Goal: Check status: Check status

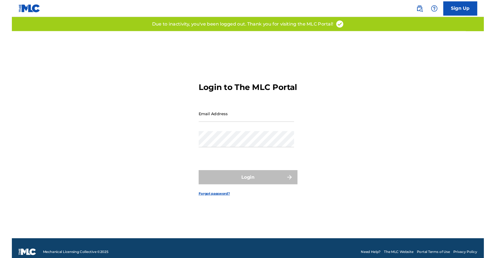
scroll to position [8, 0]
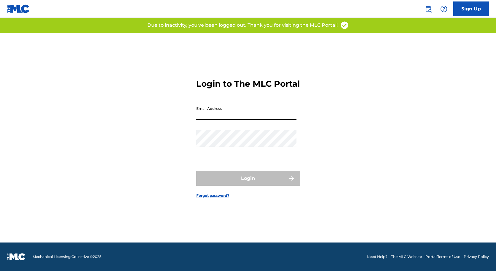
click at [228, 119] on input "Email Address" at bounding box center [246, 111] width 100 height 17
type input "[PERSON_NAME][EMAIL_ADDRESS][DOMAIN_NAME]"
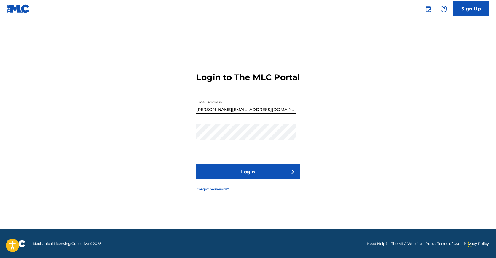
click at [196, 164] on button "Login" at bounding box center [248, 171] width 104 height 15
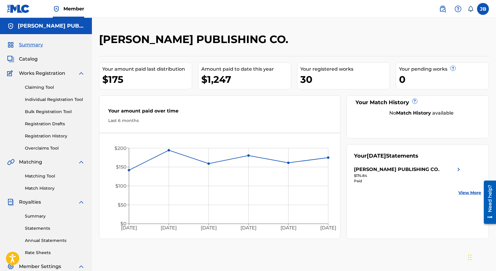
click at [49, 227] on link "Statements" at bounding box center [55, 228] width 60 height 6
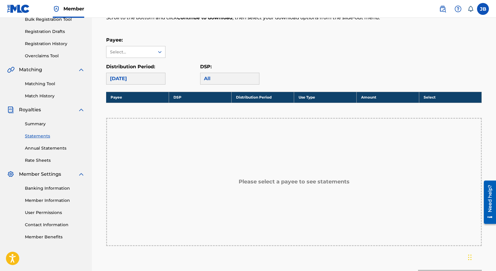
scroll to position [96, 0]
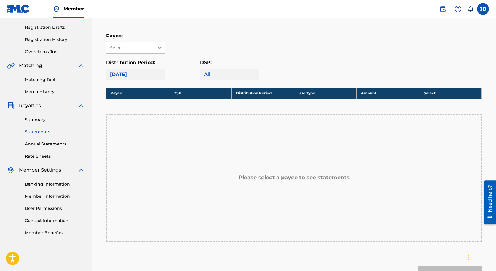
click at [145, 92] on th "Payee" at bounding box center [137, 93] width 63 height 11
click at [154, 45] on div "Select..." at bounding box center [131, 47] width 48 height 11
click at [141, 63] on div "[PERSON_NAME] PUBLISHING CO." at bounding box center [136, 65] width 59 height 22
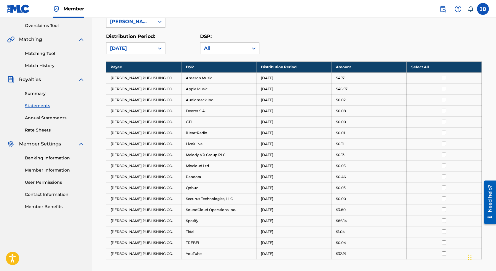
scroll to position [122, 0]
click at [253, 47] on icon at bounding box center [254, 49] width 6 height 6
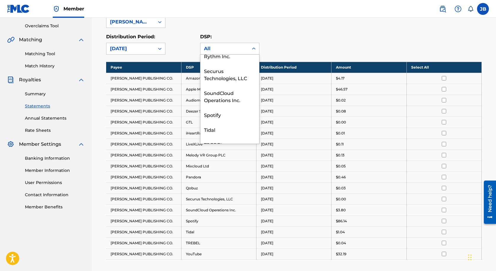
scroll to position [318, 0]
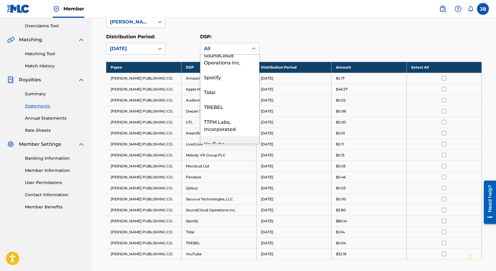
click at [225, 136] on div "YouTube" at bounding box center [230, 143] width 59 height 15
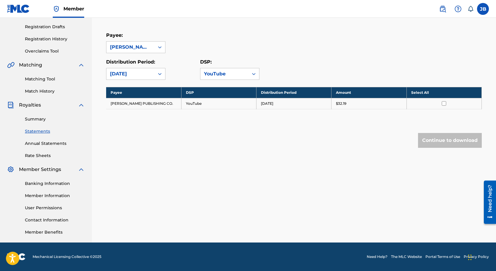
click at [443, 102] on input "checkbox" at bounding box center [444, 103] width 4 height 4
click at [443, 104] on input "checkbox" at bounding box center [444, 103] width 4 height 4
click at [233, 74] on div "YouTube" at bounding box center [224, 73] width 41 height 7
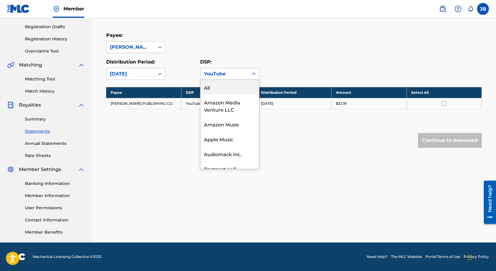
click at [208, 88] on div "All" at bounding box center [230, 87] width 59 height 15
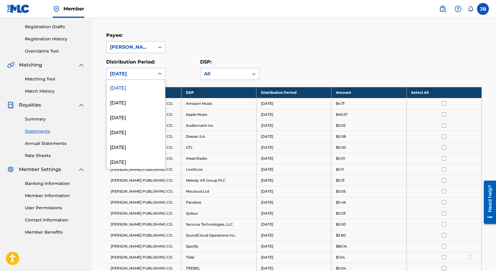
click at [160, 73] on icon at bounding box center [160, 74] width 6 height 6
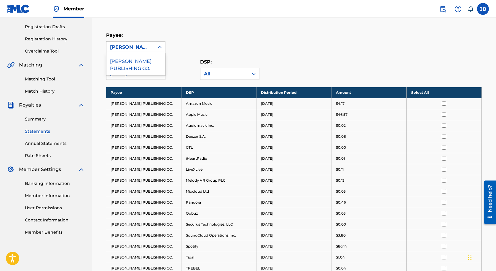
click at [160, 48] on icon at bounding box center [160, 47] width 6 height 6
click at [153, 60] on div "[PERSON_NAME] PUBLISHING CO." at bounding box center [136, 64] width 59 height 22
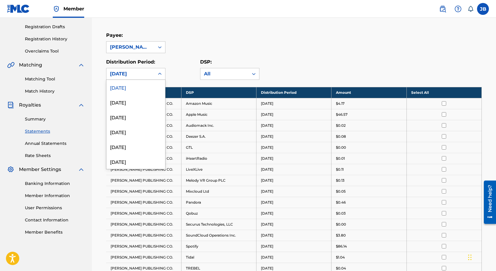
click at [162, 73] on icon at bounding box center [160, 74] width 6 height 6
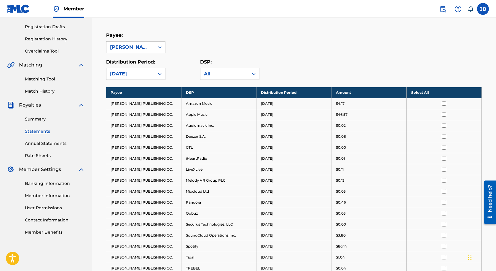
click at [358, 39] on div "Payee: [PERSON_NAME] PUBLISHING CO." at bounding box center [294, 42] width 376 height 21
